Goal: Check status: Check status

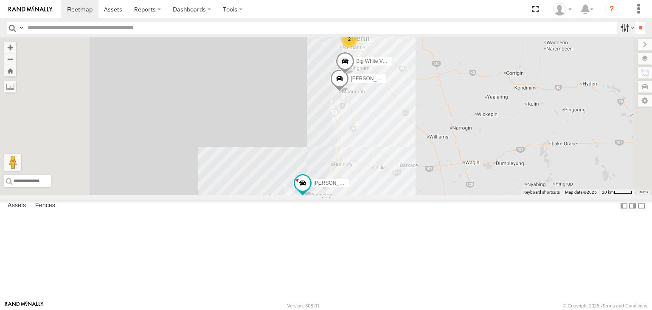
click at [630, 27] on label at bounding box center [627, 28] width 18 height 12
click at [189, 9] on label "Dashboards" at bounding box center [192, 9] width 50 height 18
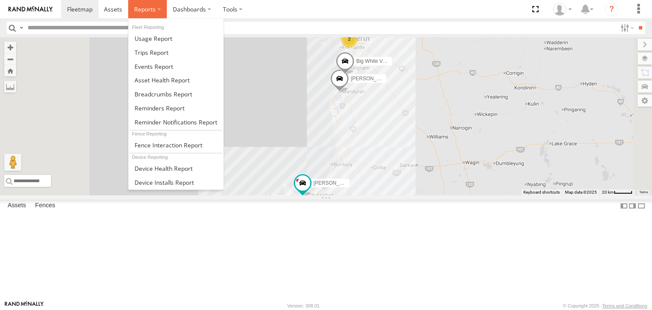
click at [141, 10] on span at bounding box center [145, 9] width 22 height 8
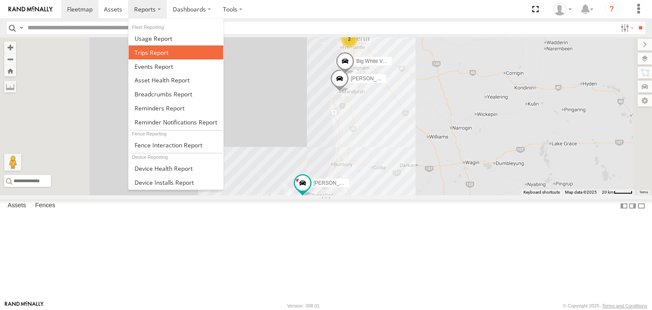
click at [172, 54] on link at bounding box center [176, 52] width 95 height 14
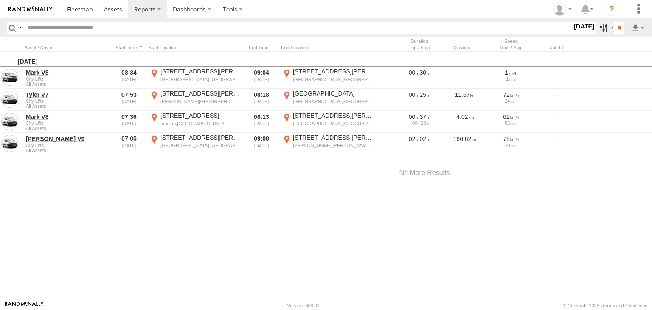
click at [610, 23] on label at bounding box center [605, 28] width 18 height 12
click at [0, 0] on label at bounding box center [0, 0] width 0 height 0
click at [620, 25] on input "**" at bounding box center [620, 28] width 10 height 12
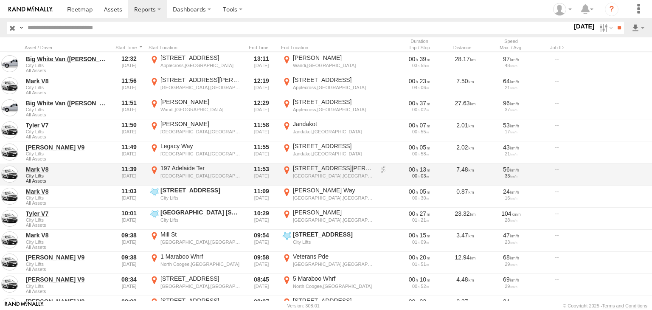
scroll to position [313, 0]
